Goal: Book appointment/travel/reservation

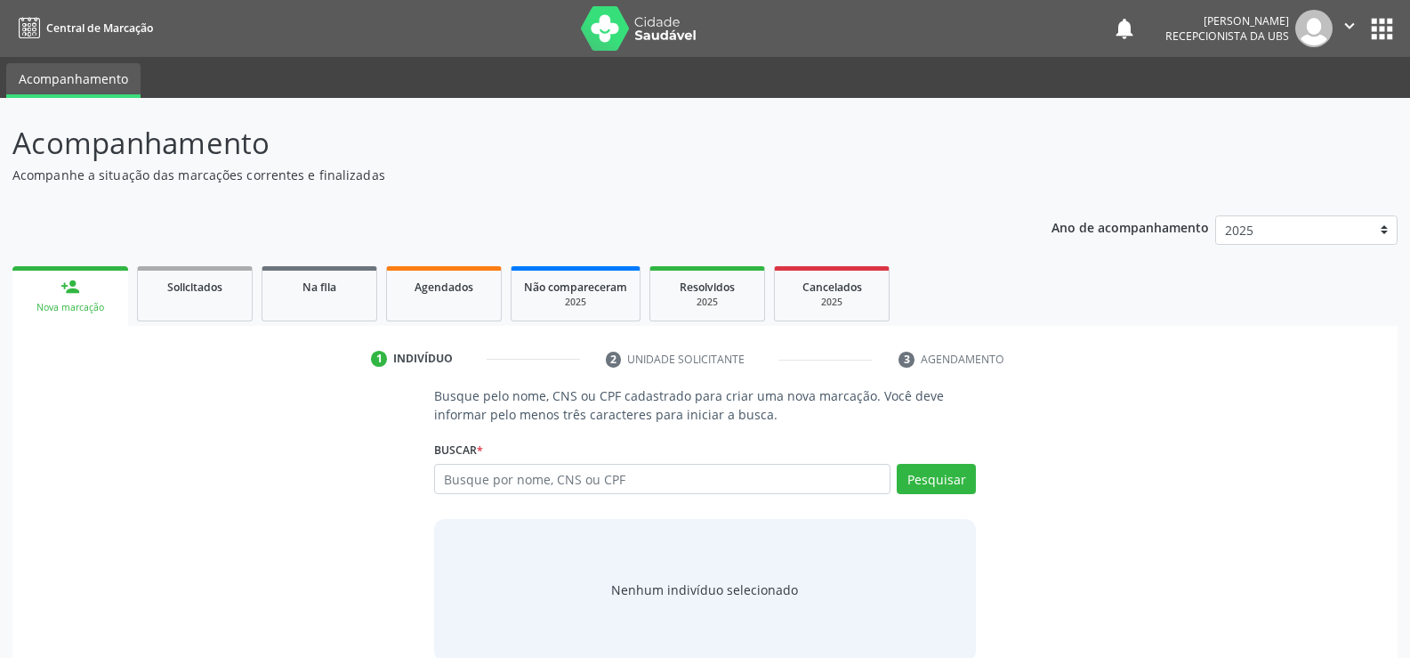
click at [608, 491] on input "text" at bounding box center [662, 479] width 457 height 30
type input "898004182140569"
click at [928, 479] on button "Pesquisar" at bounding box center [936, 479] width 79 height 30
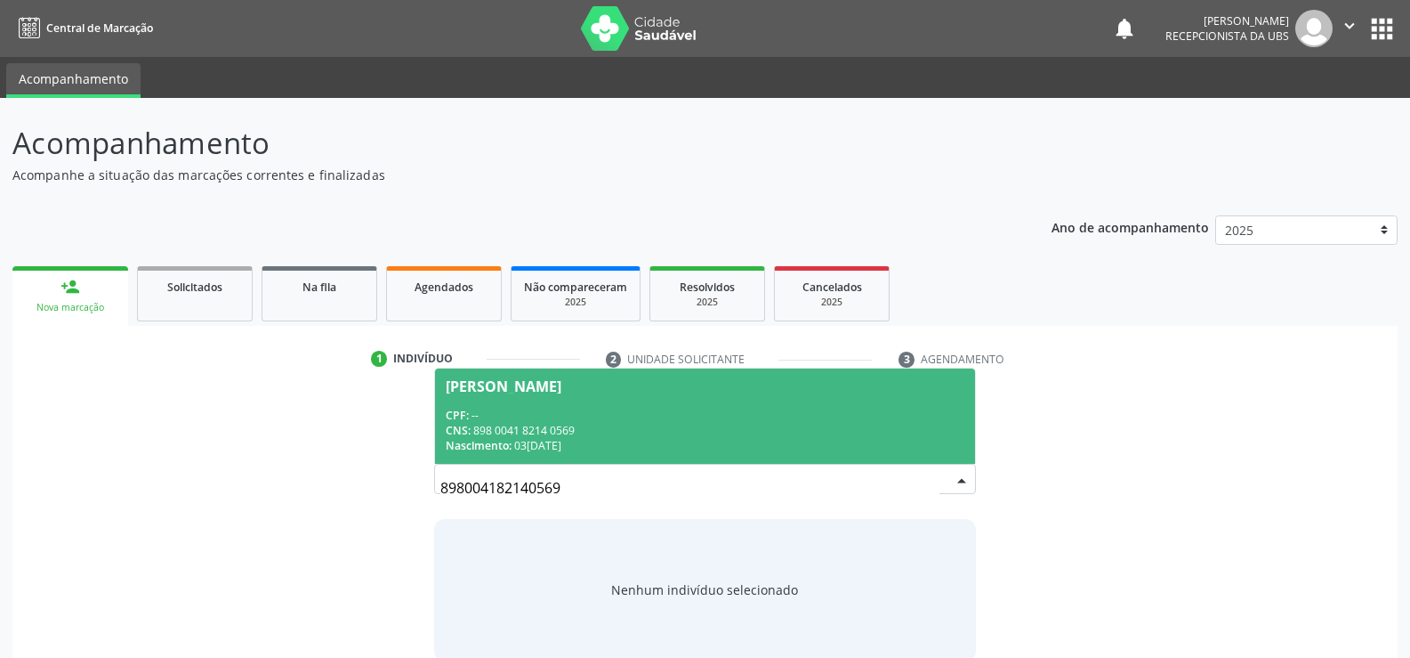
click at [515, 429] on div "CNS: 898 0041 8214 0569" at bounding box center [705, 430] width 519 height 15
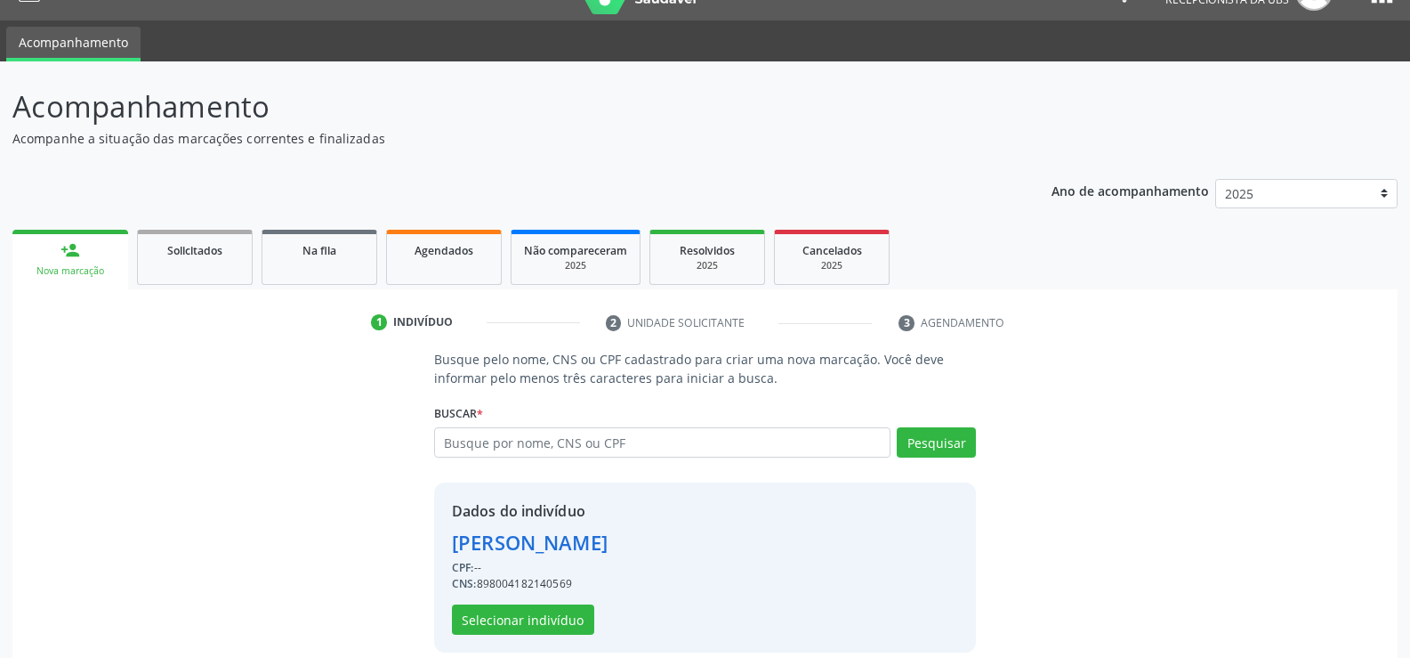
scroll to position [56, 0]
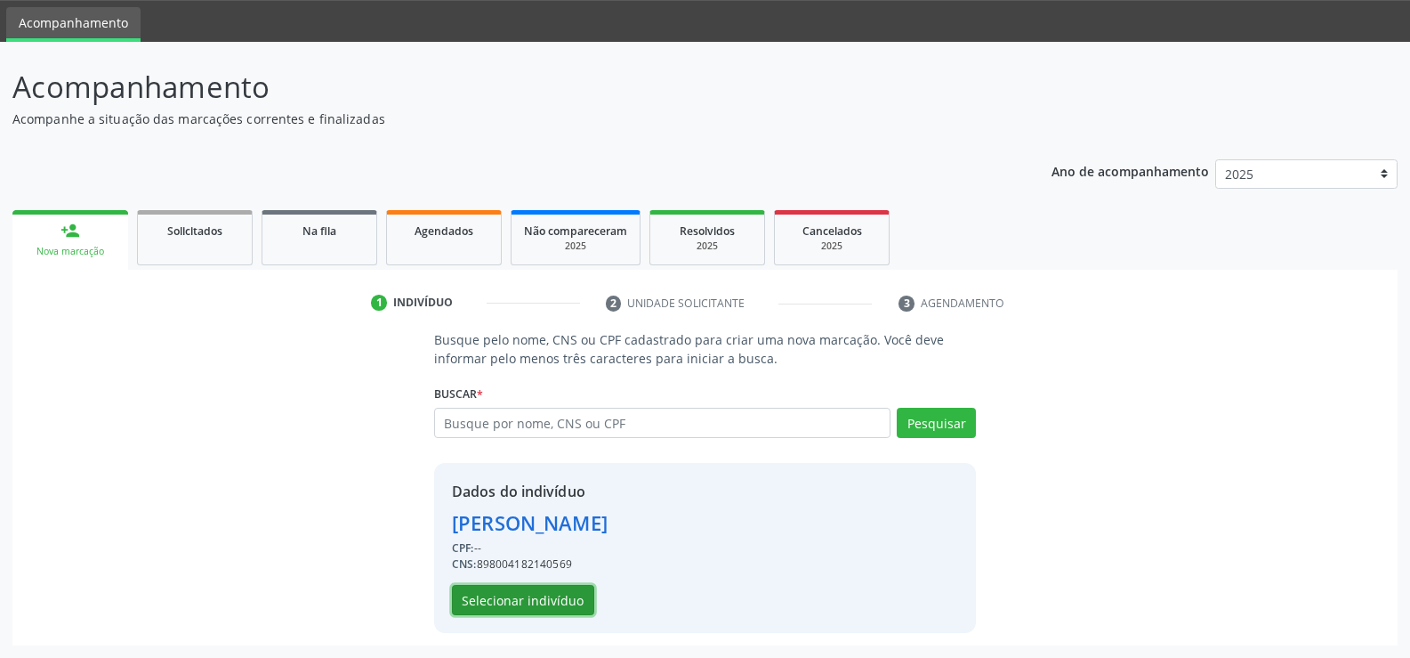
click at [537, 597] on button "Selecionar indivíduo" at bounding box center [523, 600] width 142 height 30
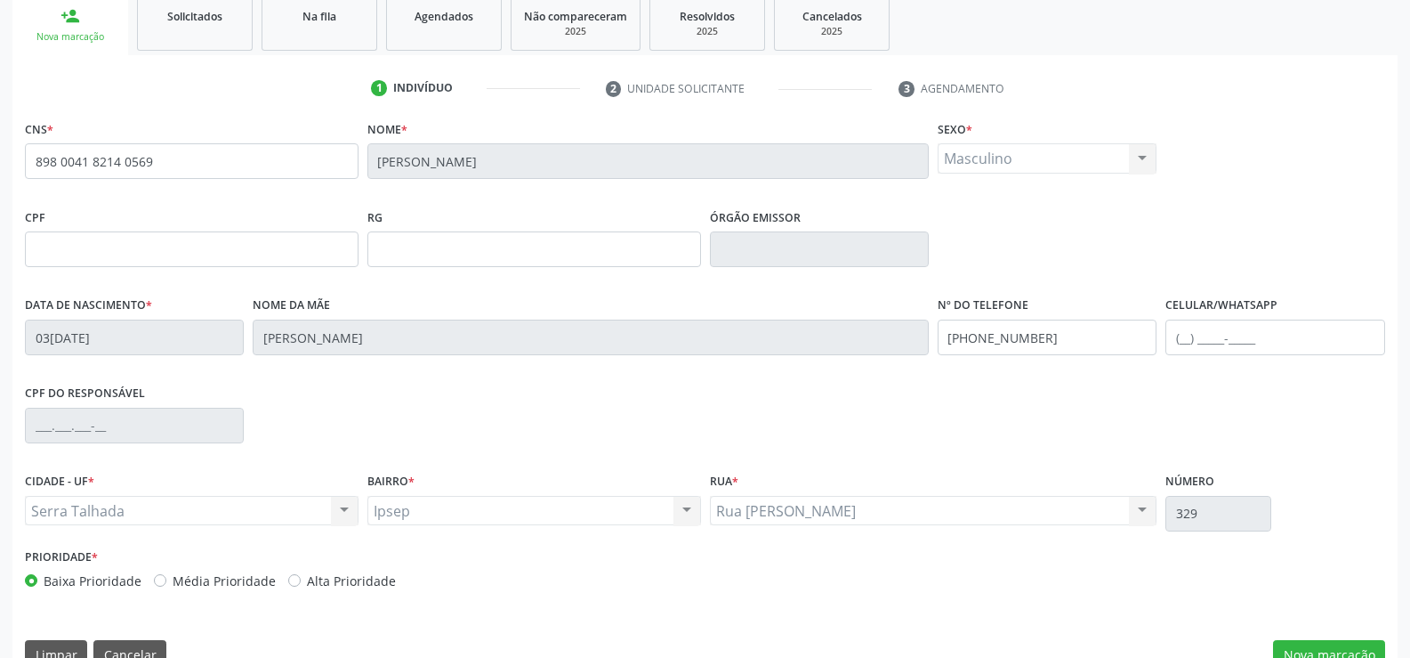
scroll to position [307, 0]
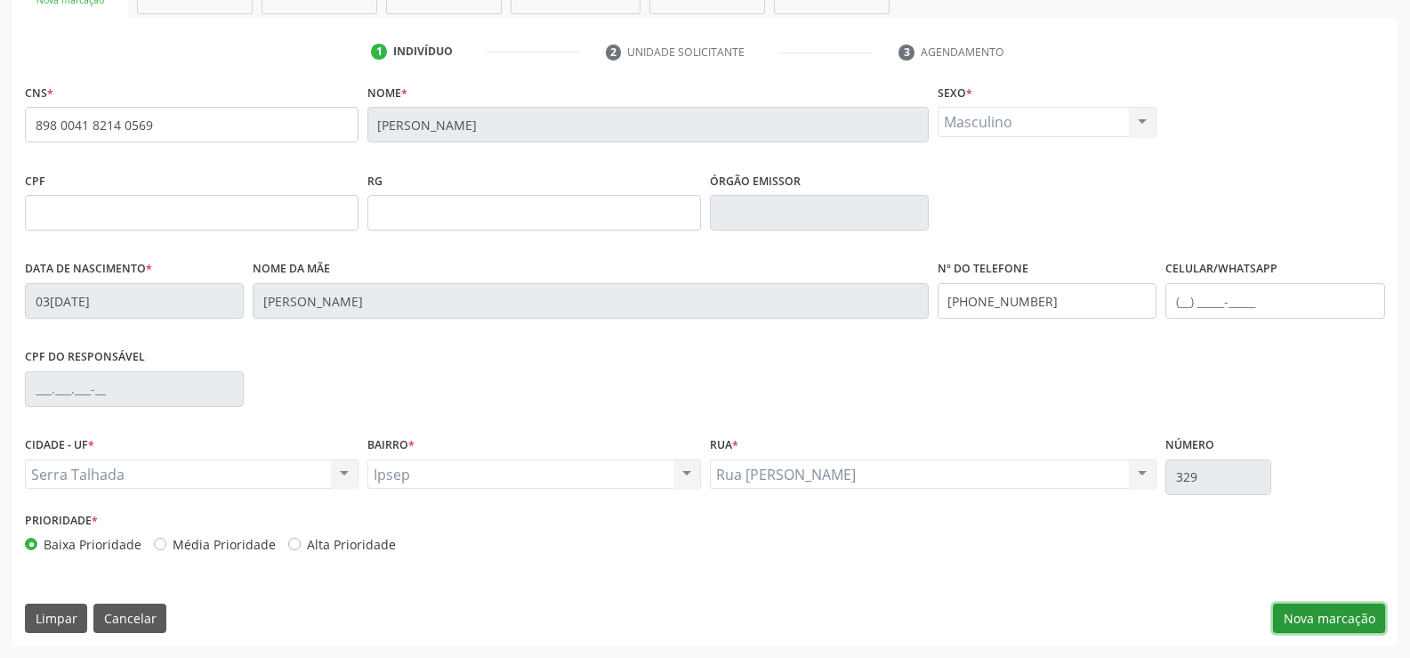
click at [1354, 611] on button "Nova marcação" at bounding box center [1329, 618] width 112 height 30
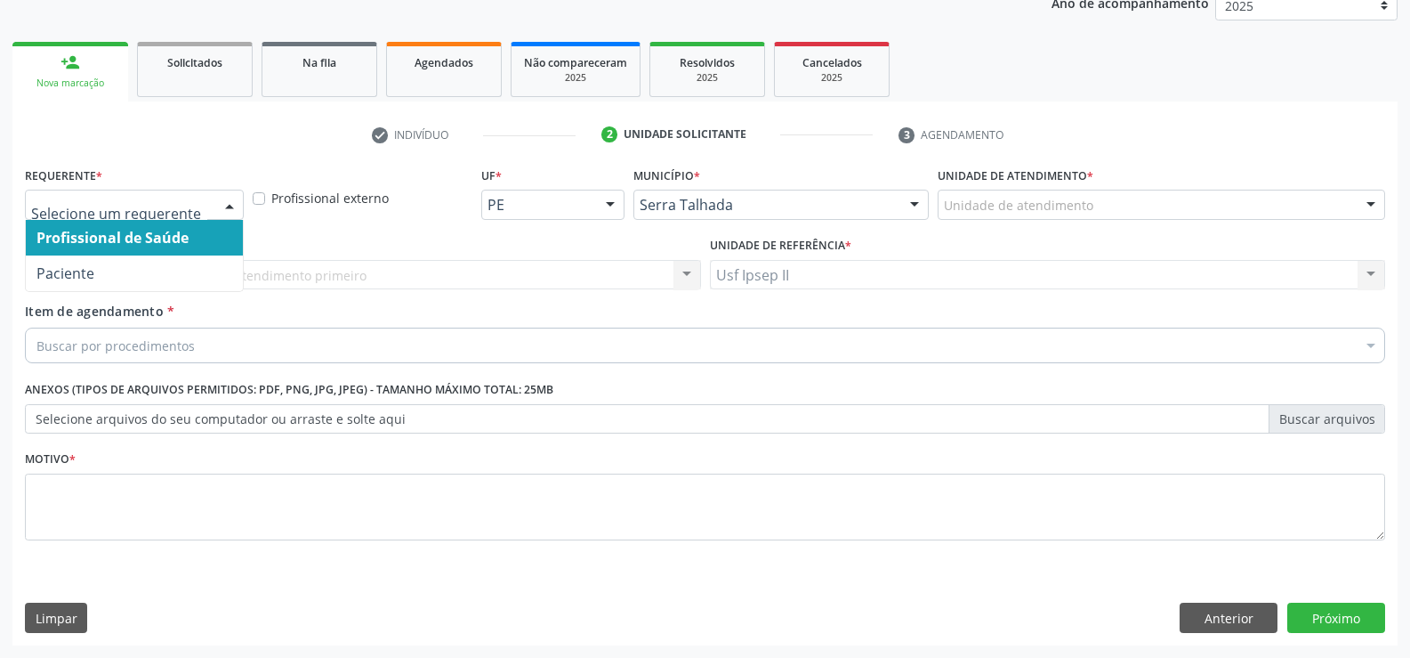
click at [219, 210] on div at bounding box center [229, 205] width 27 height 30
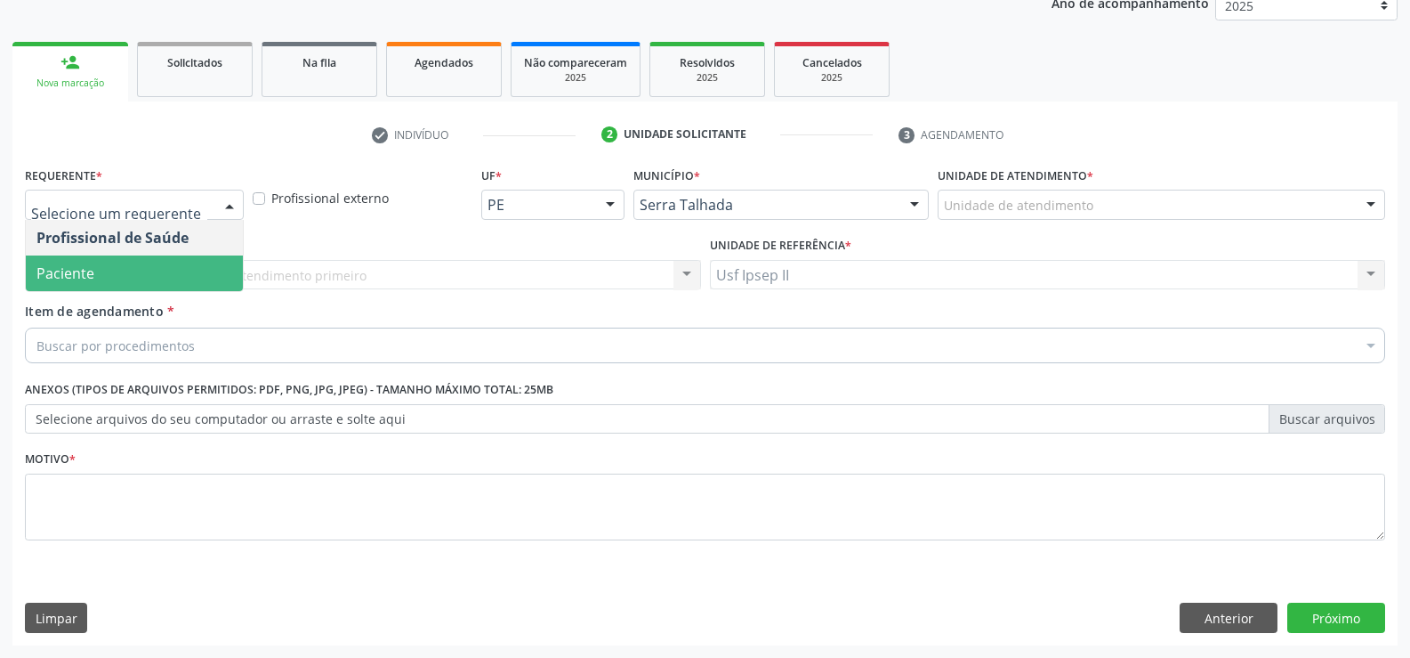
click at [130, 271] on span "Paciente" at bounding box center [134, 273] width 217 height 36
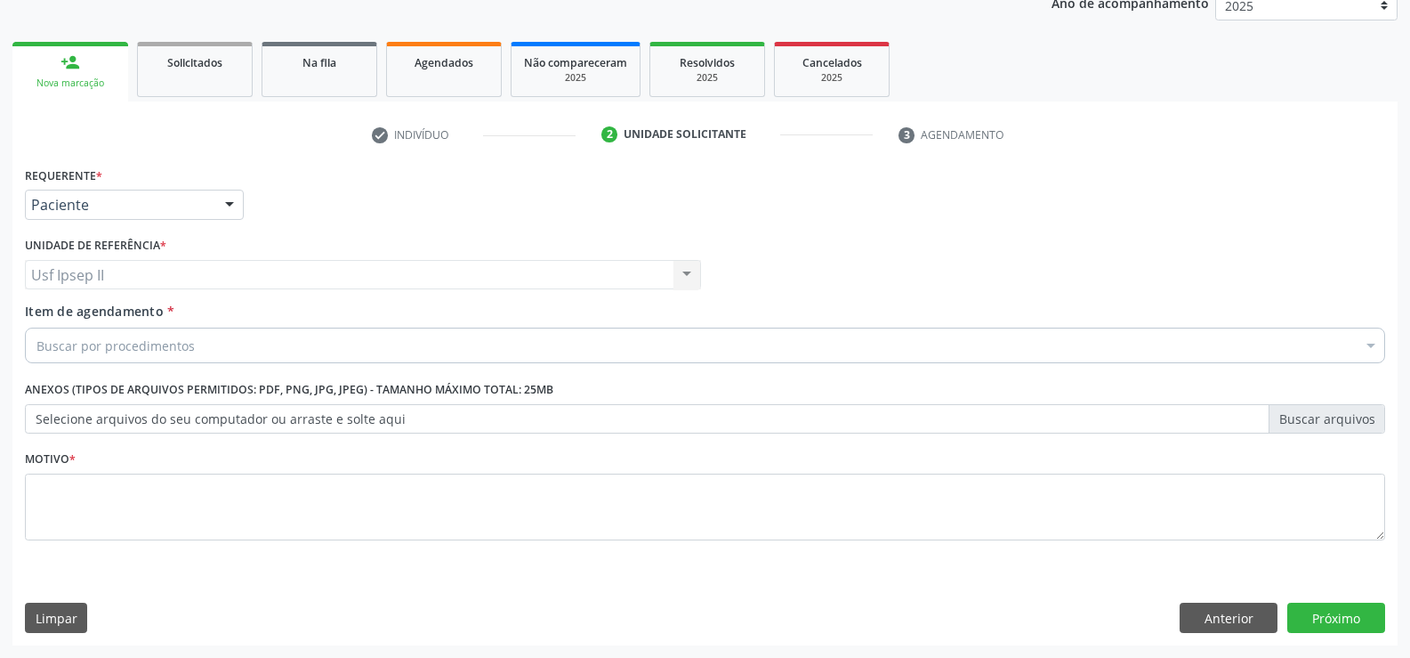
click at [215, 343] on div "Buscar por procedimentos" at bounding box center [705, 345] width 1361 height 36
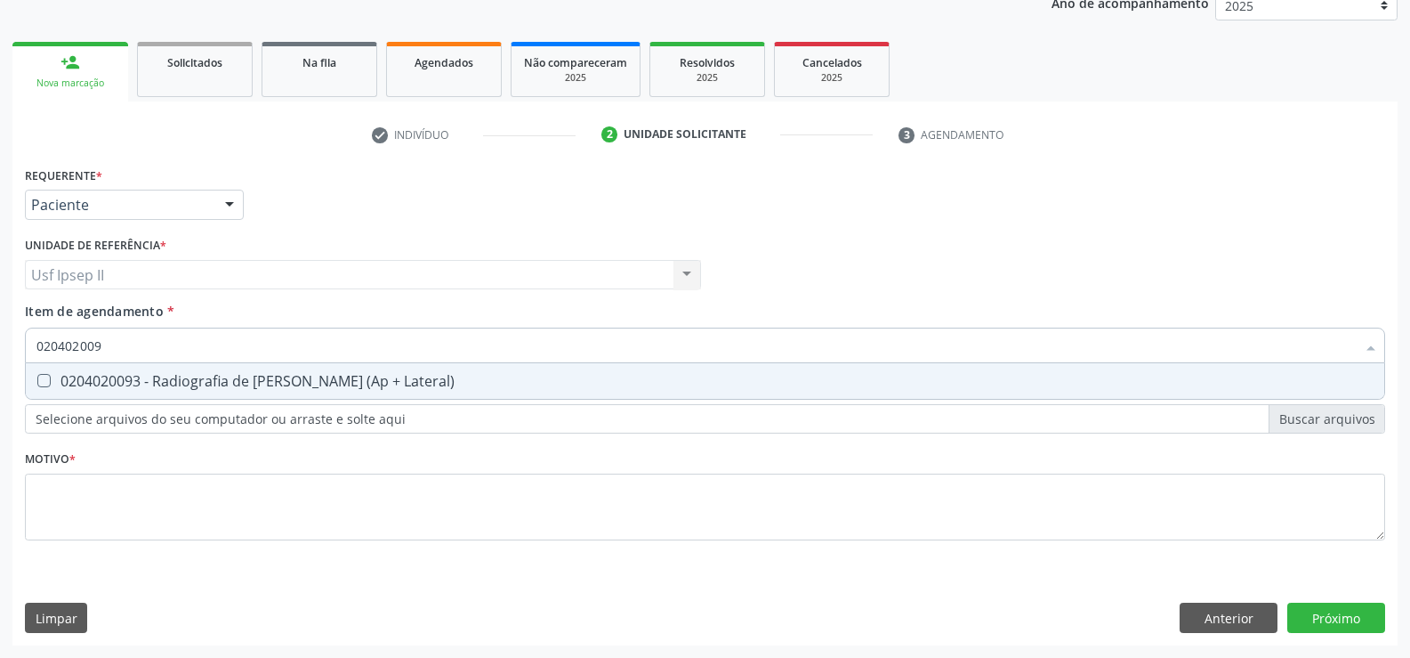
type input "0204020093"
click at [227, 368] on span "0204020093 - Radiografia de [PERSON_NAME] (Ap + Lateral)" at bounding box center [705, 381] width 1359 height 36
checkbox Lateral\) "true"
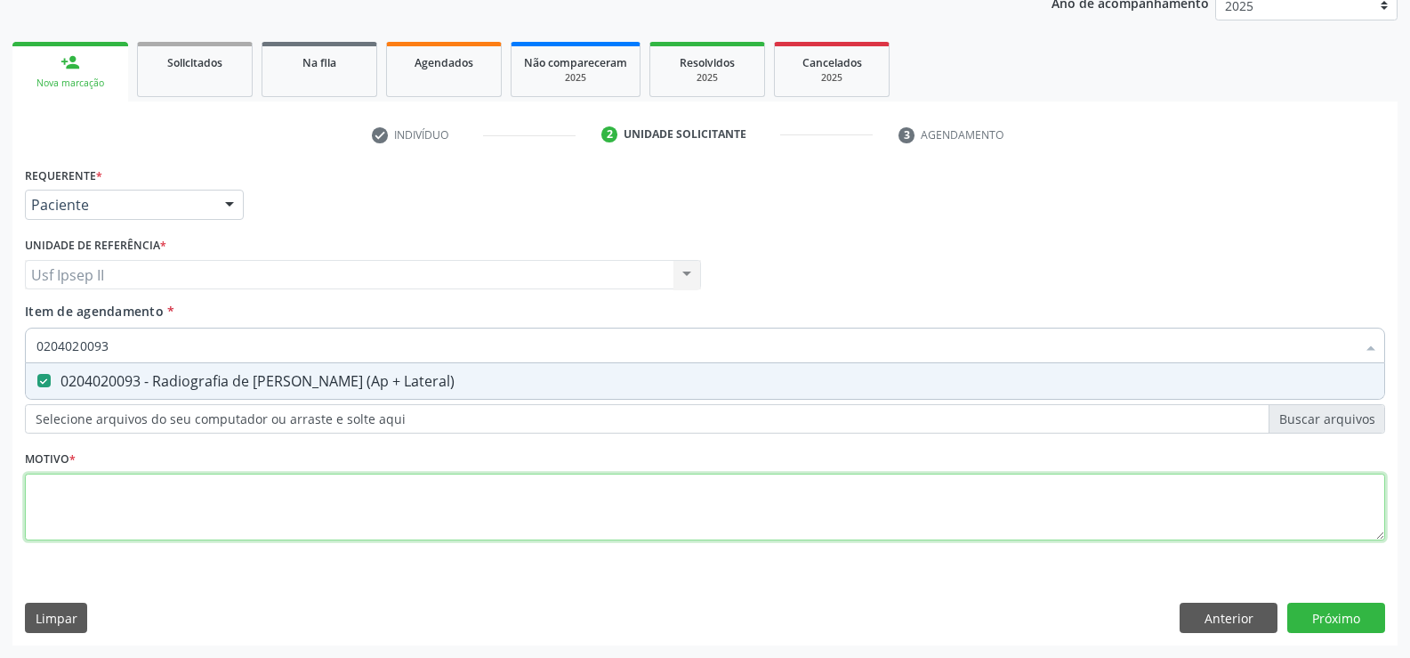
click at [148, 518] on div "Requerente * Paciente Profissional de Saúde Paciente Nenhum resultado encontrad…" at bounding box center [705, 363] width 1361 height 403
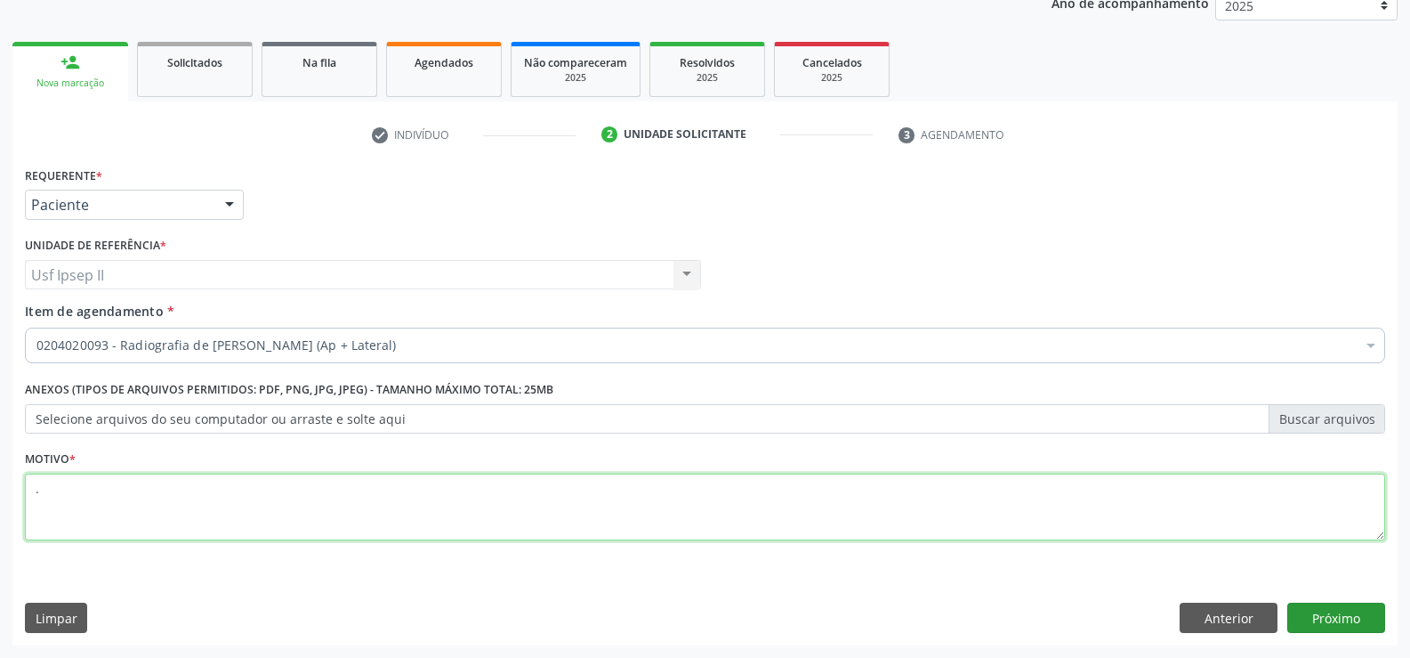
type textarea "."
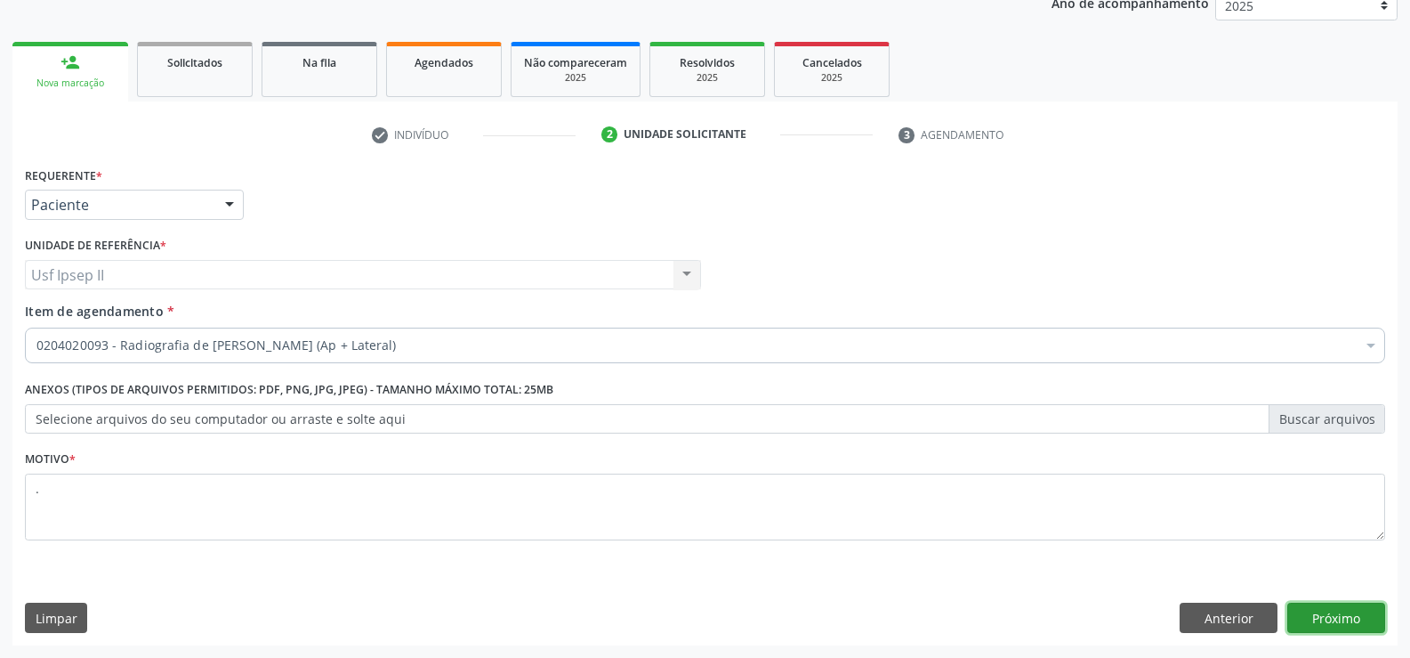
click at [1296, 617] on button "Próximo" at bounding box center [1337, 617] width 98 height 30
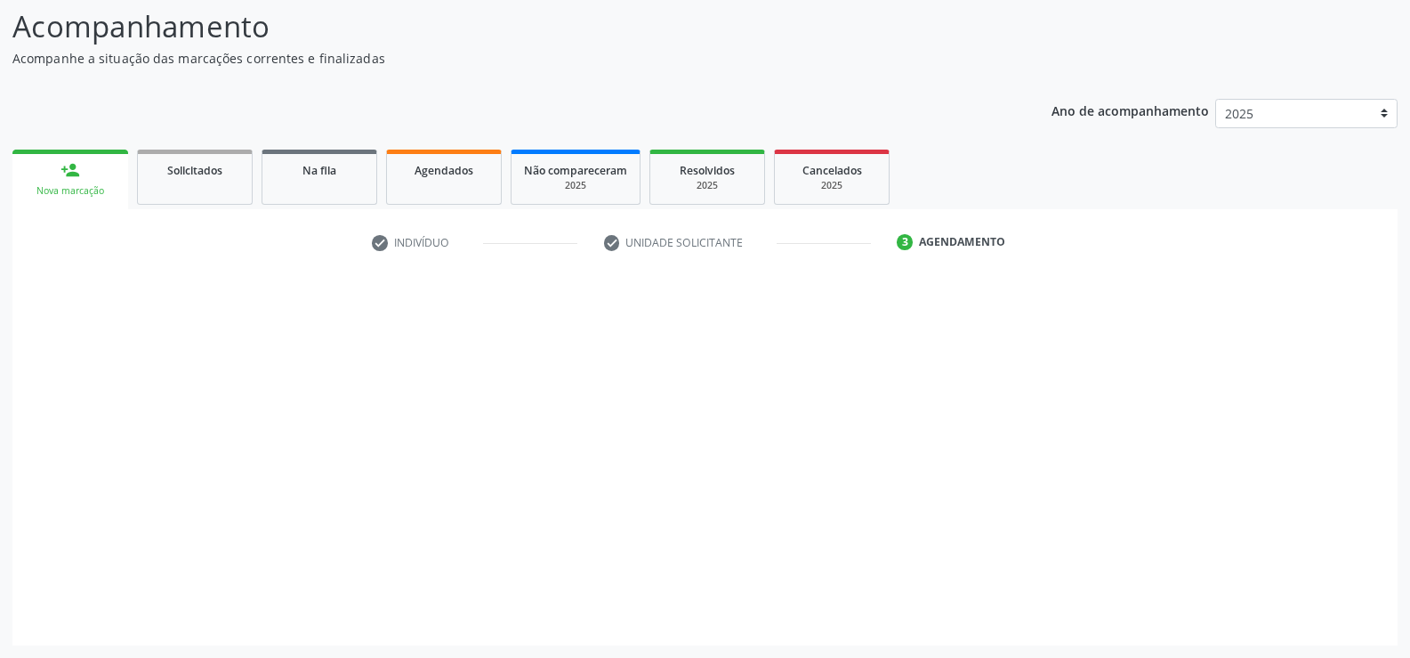
scroll to position [117, 0]
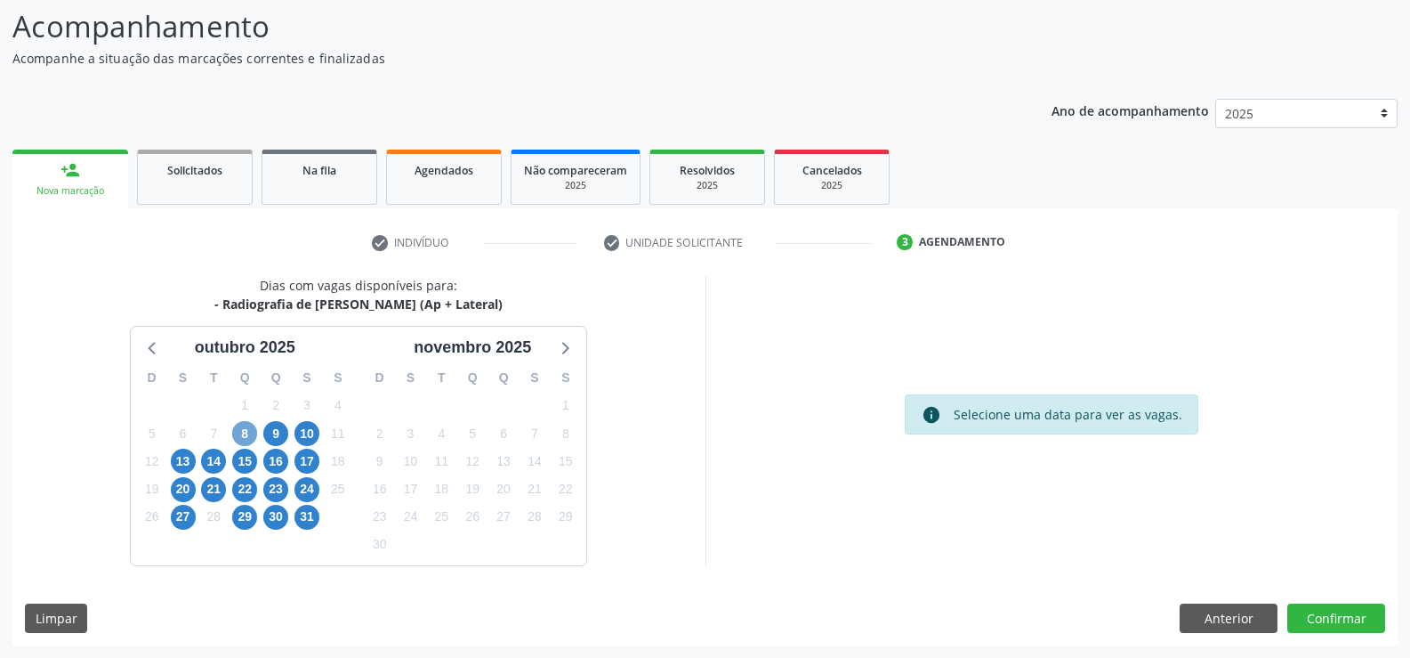
click at [249, 427] on span "8" at bounding box center [244, 433] width 25 height 25
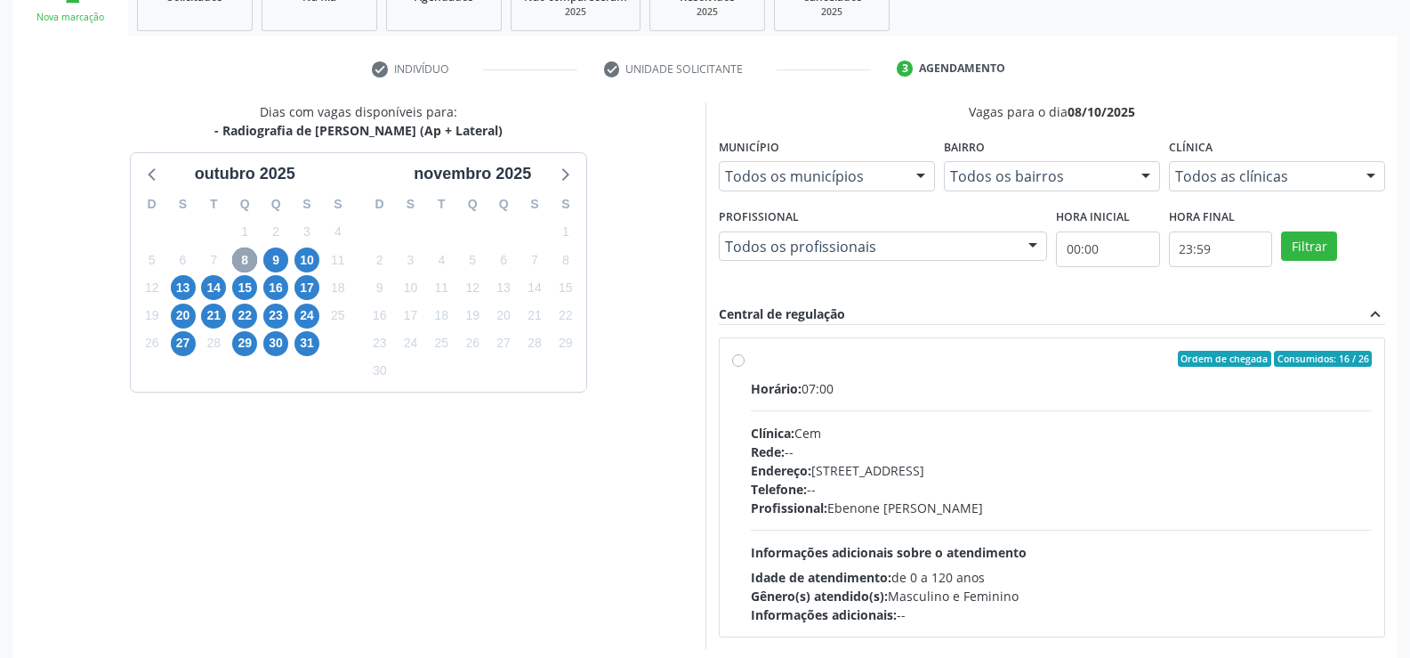
scroll to position [295, 0]
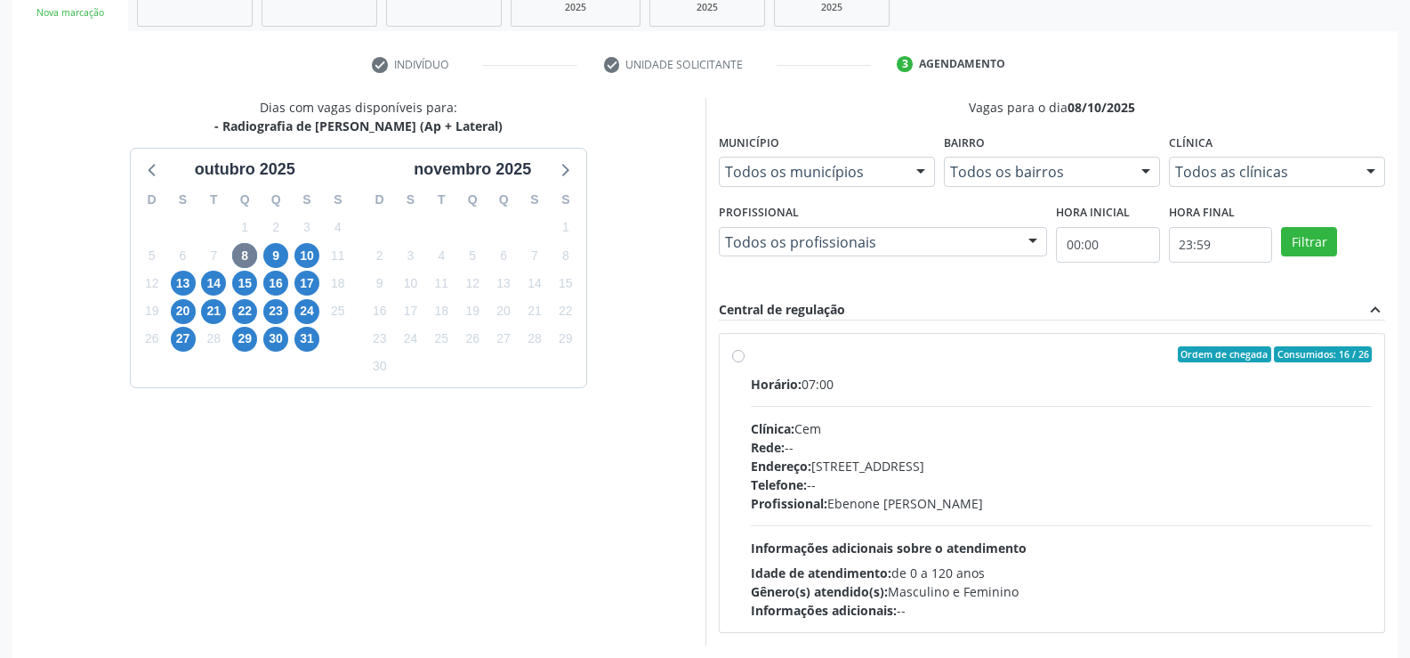
click at [743, 363] on div "Ordem de chegada Consumidos: 16 / 26 Horário: 07:00 Clínica: Cem Rede: -- Ender…" at bounding box center [1052, 482] width 641 height 273
radio input "true"
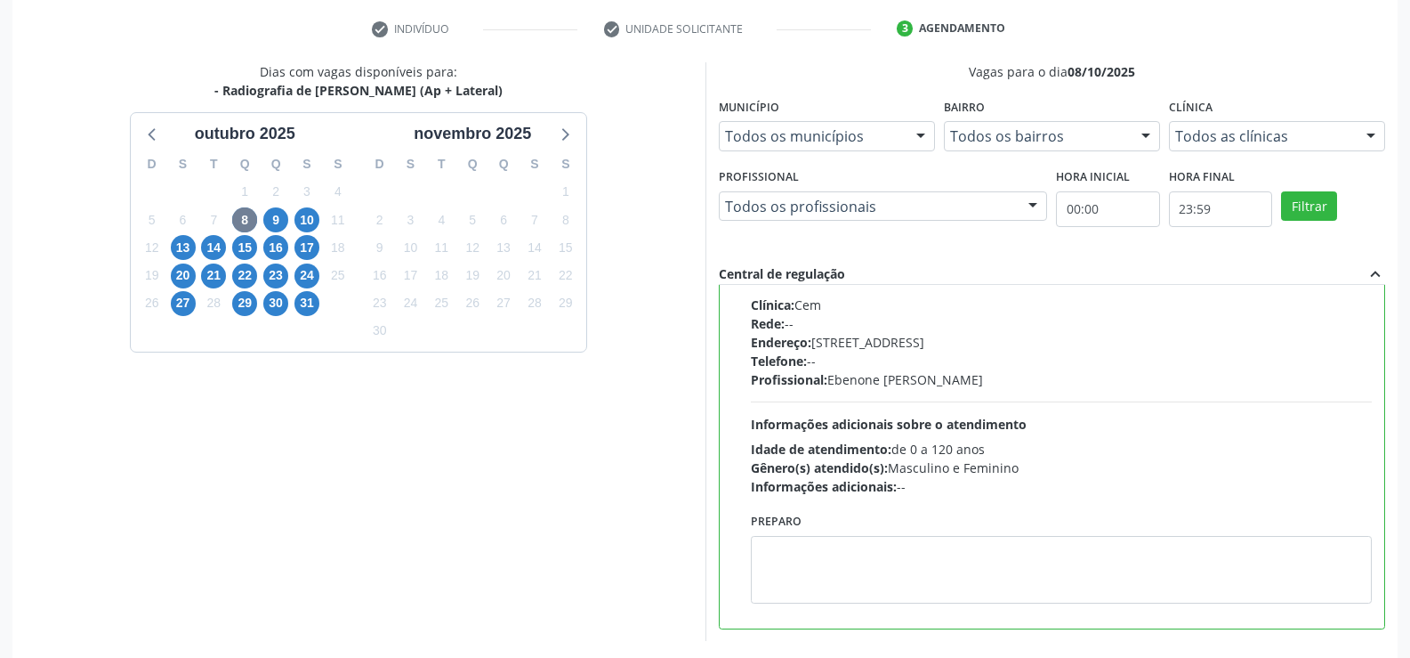
scroll to position [406, 0]
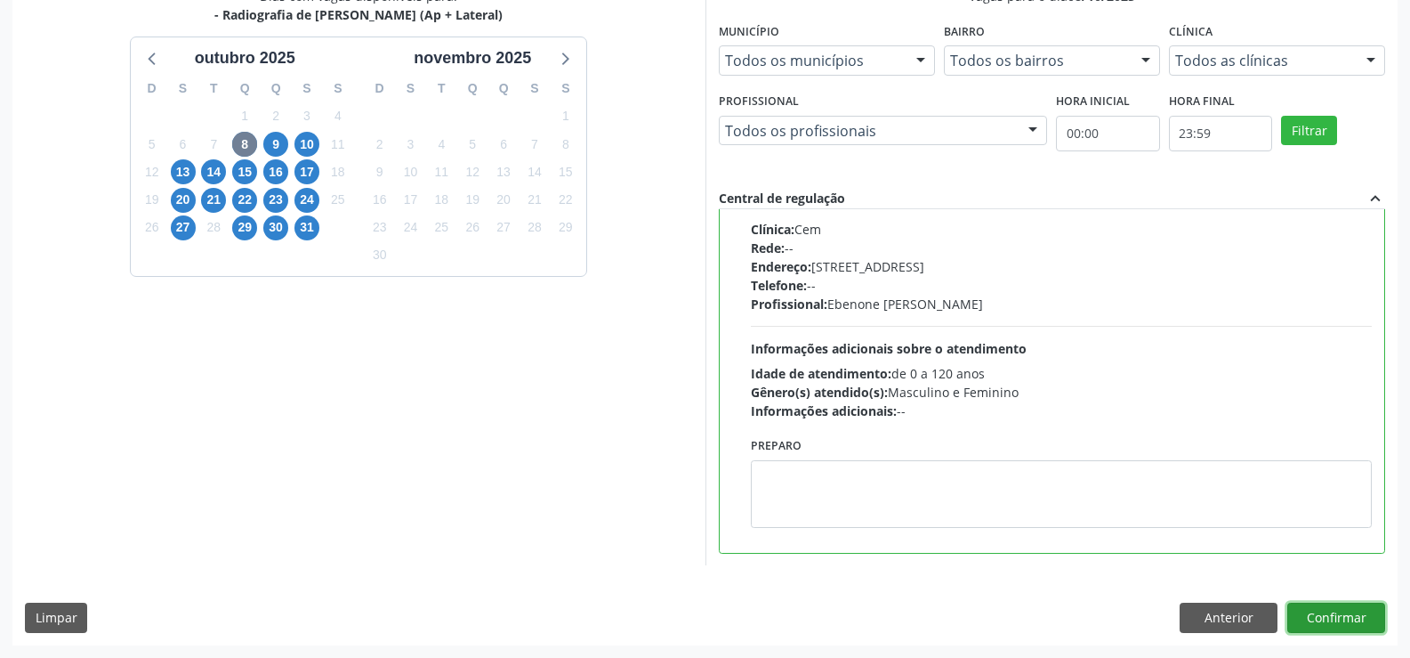
click at [1336, 617] on button "Confirmar" at bounding box center [1337, 617] width 98 height 30
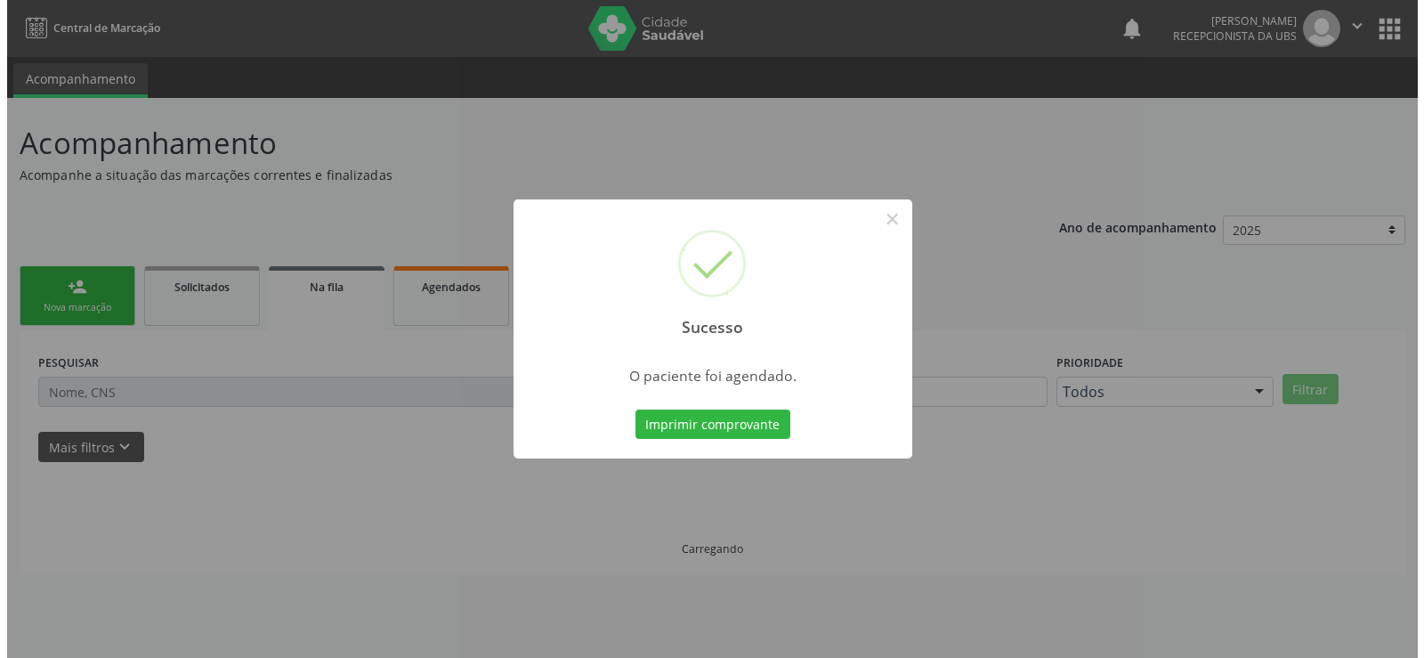
scroll to position [0, 0]
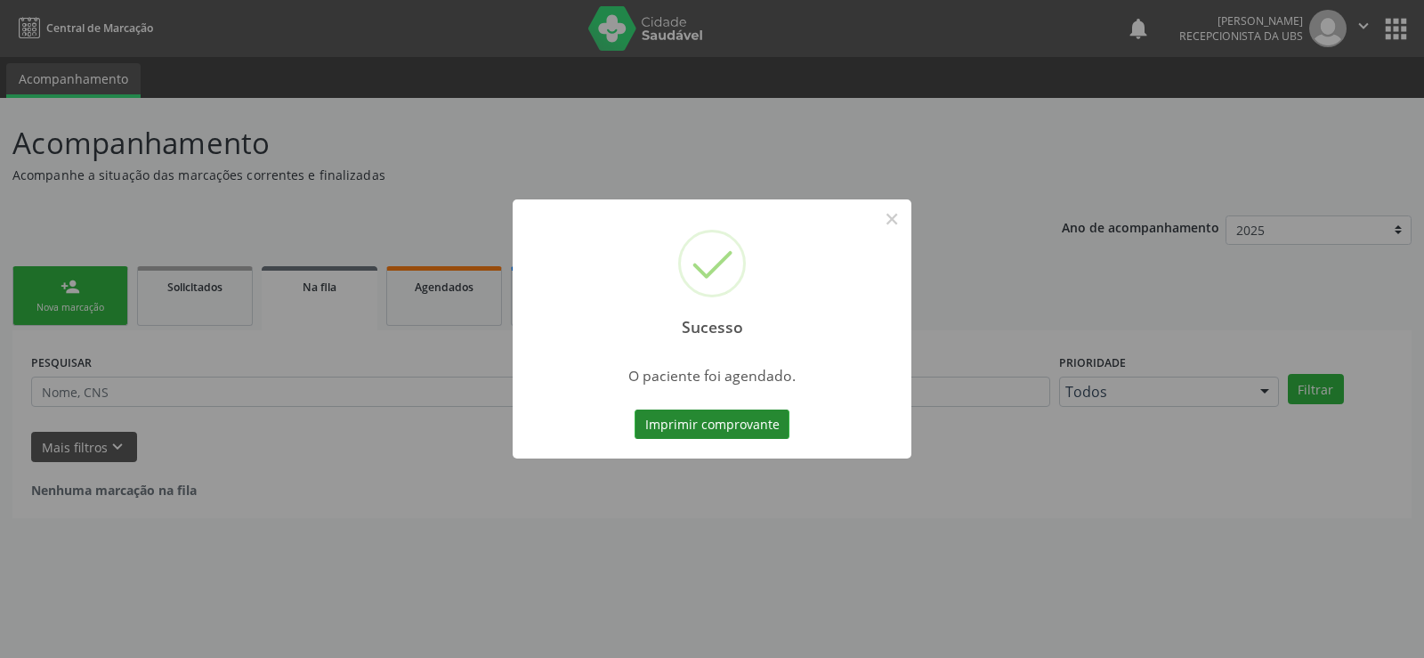
click at [744, 415] on button "Imprimir comprovante" at bounding box center [711, 424] width 155 height 30
